Goal: Obtain resource: Download file/media

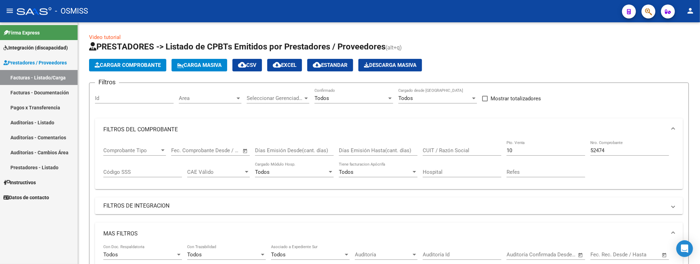
scroll to position [0, 1047]
click at [564, 145] on div "10 Pto. Venta" at bounding box center [546, 148] width 79 height 15
type input "1"
click at [607, 152] on input "52474" at bounding box center [629, 150] width 79 height 6
type input "5"
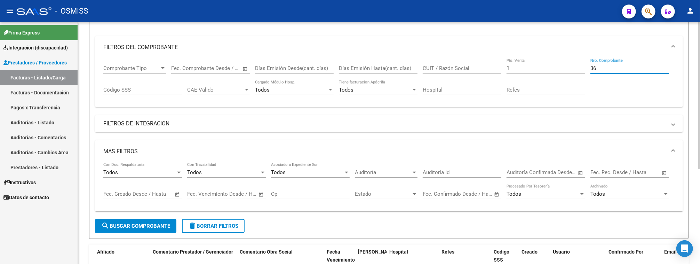
click at [700, 210] on html "menu - OSMISS person Firma Express Integración (discapacidad) Legajos Prestador…" at bounding box center [350, 132] width 700 height 264
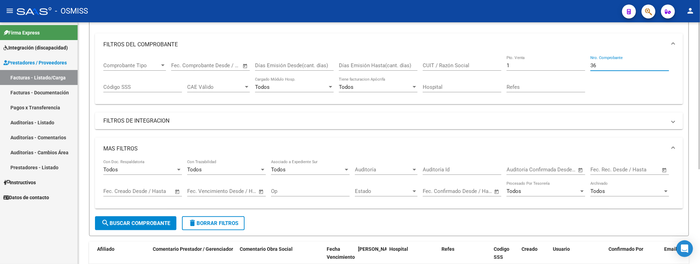
type input "36"
click at [137, 229] on form "Filtros Id Area Area Seleccionar Gerenciador Seleccionar Gerenciador Todos Conf…" at bounding box center [389, 117] width 600 height 238
click at [137, 227] on button "search Buscar Comprobante" at bounding box center [135, 223] width 81 height 14
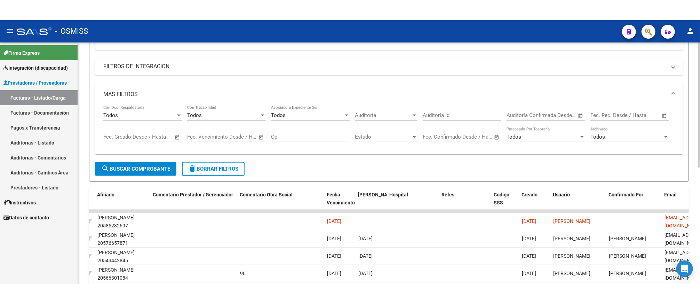
scroll to position [165, 0]
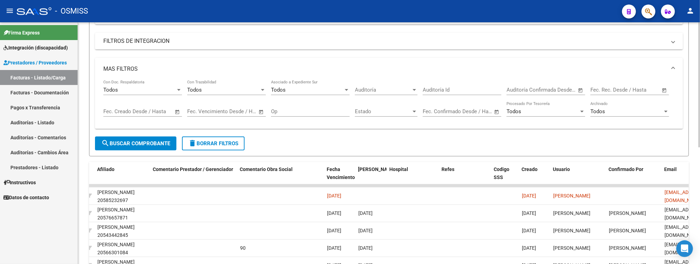
click at [700, 172] on html "menu - OSMISS person Firma Express Integración (discapacidad) Legajos Prestador…" at bounding box center [350, 132] width 700 height 264
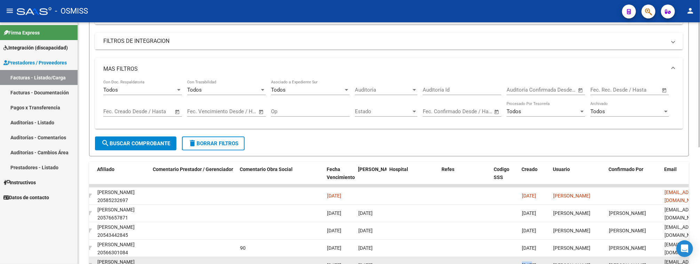
drag, startPoint x: 533, startPoint y: 261, endPoint x: 521, endPoint y: 260, distance: 12.2
click at [521, 260] on datatable-body-cell "[DATE]" at bounding box center [534, 265] width 31 height 17
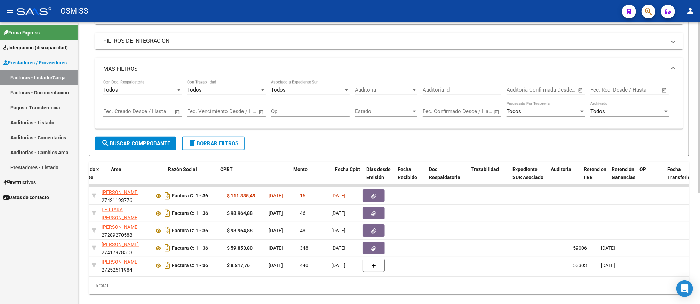
scroll to position [0, 82]
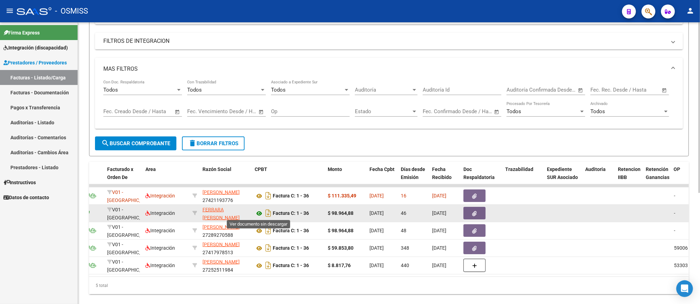
click at [259, 211] on icon at bounding box center [259, 213] width 9 height 8
